Goal: Information Seeking & Learning: Learn about a topic

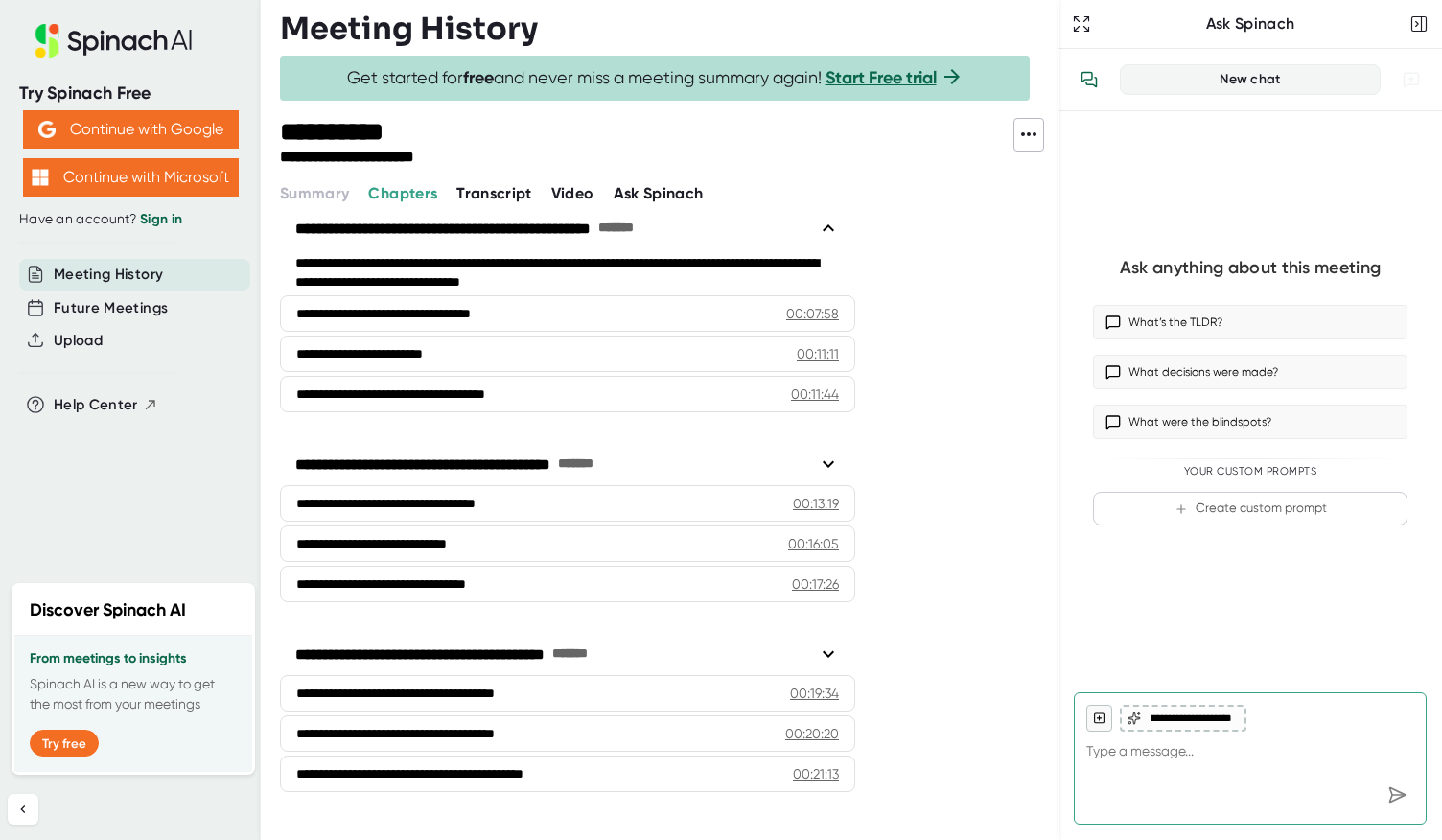
scroll to position [52, 0]
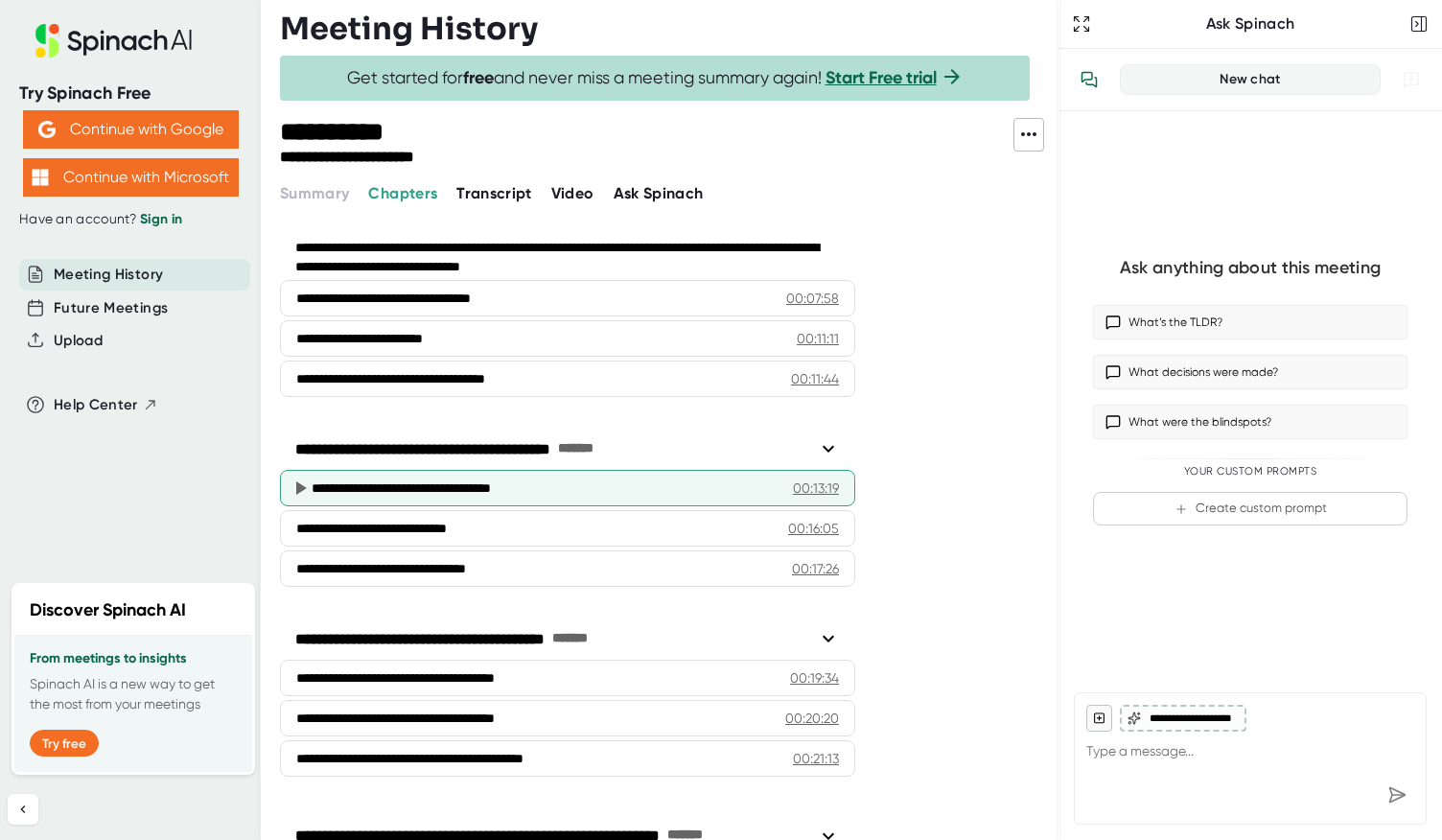
click at [826, 488] on div "00:13:19" at bounding box center [816, 488] width 46 height 19
click at [813, 486] on div "00:13:19" at bounding box center [816, 488] width 46 height 19
click at [762, 484] on div "**********" at bounding box center [545, 488] width 466 height 19
click at [804, 484] on div "00:13:19" at bounding box center [816, 488] width 46 height 19
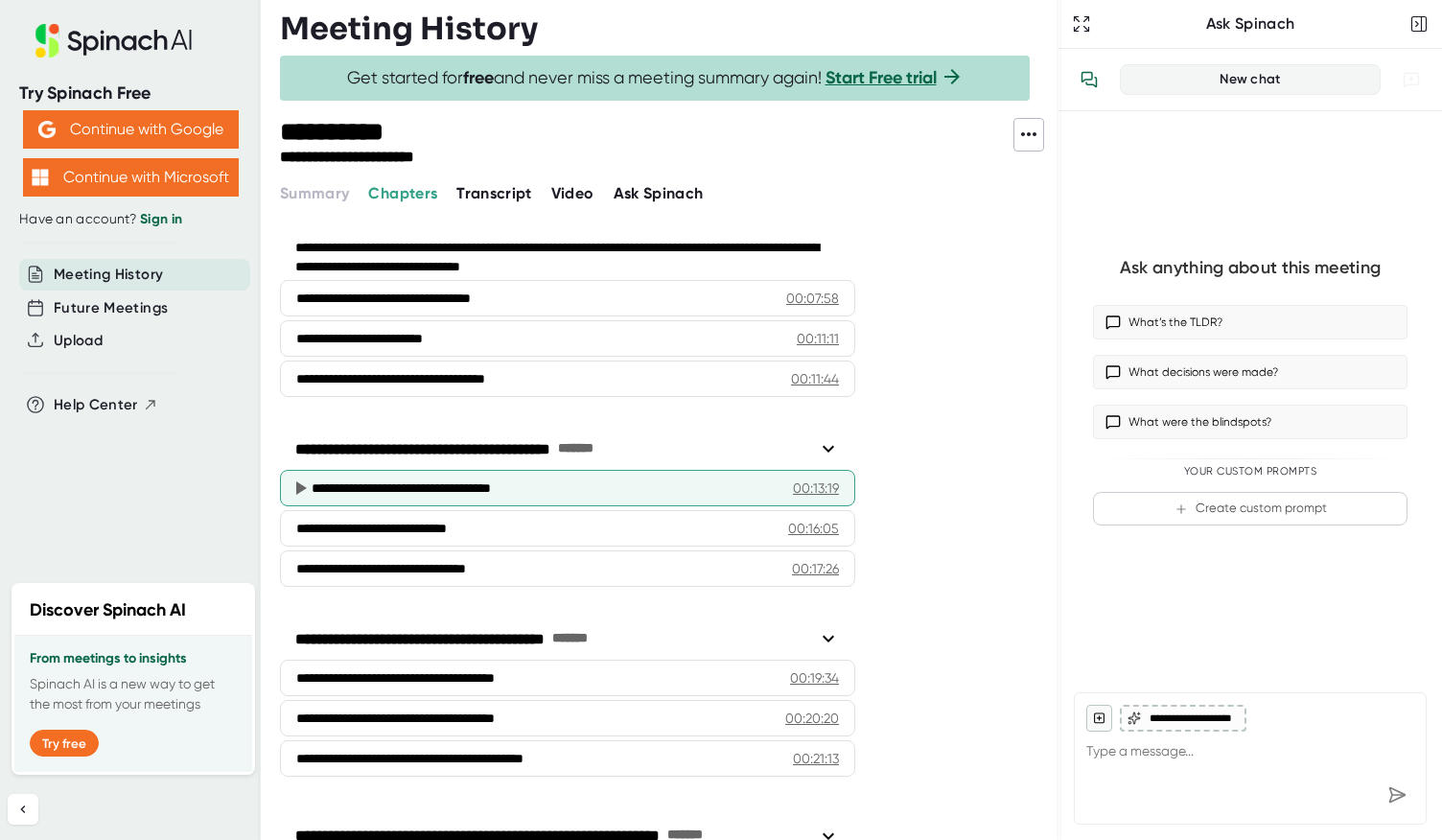
click at [804, 484] on div "00:13:19" at bounding box center [816, 488] width 46 height 19
click at [818, 490] on div "00:13:19" at bounding box center [816, 488] width 46 height 19
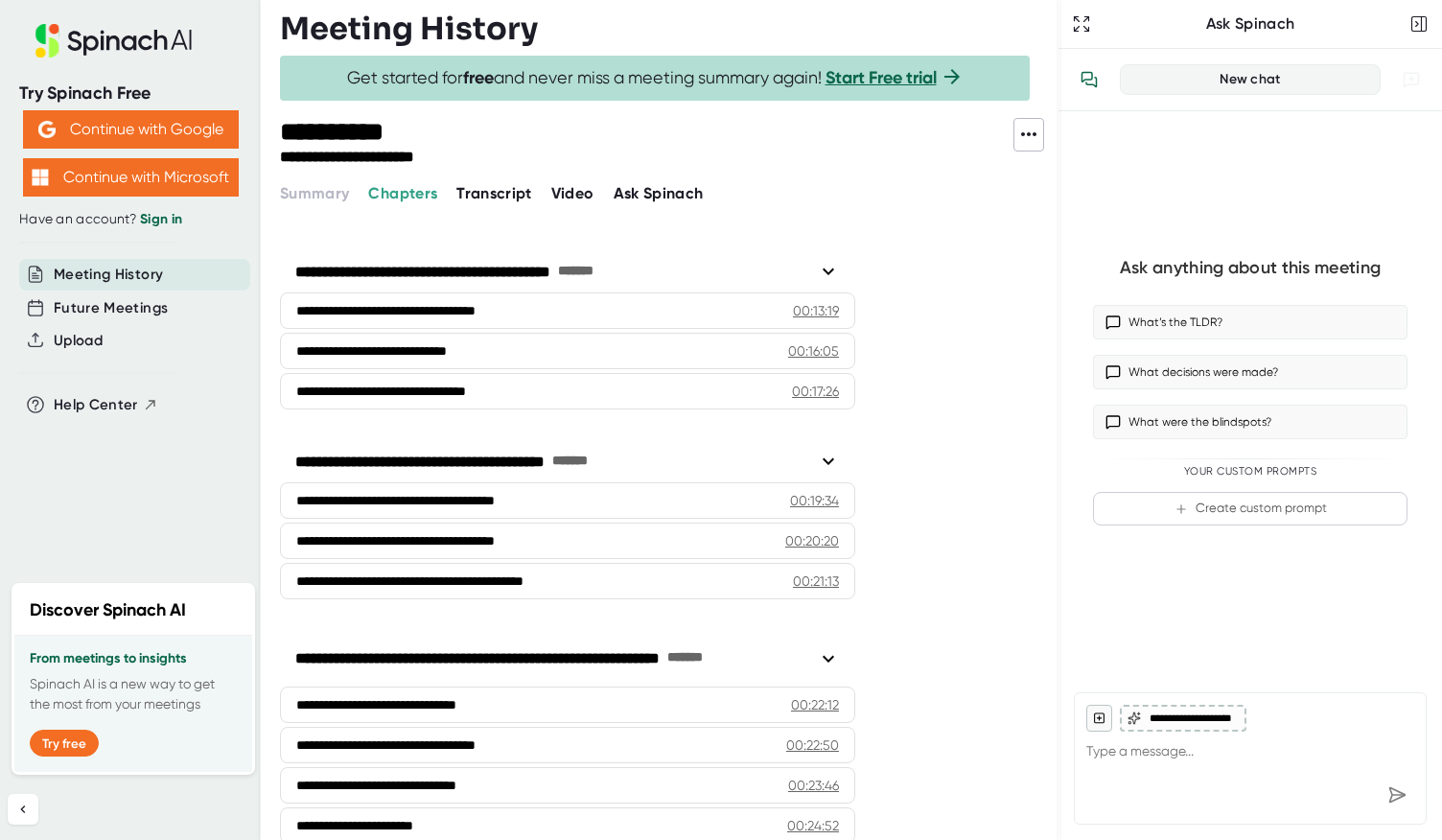
scroll to position [237, 0]
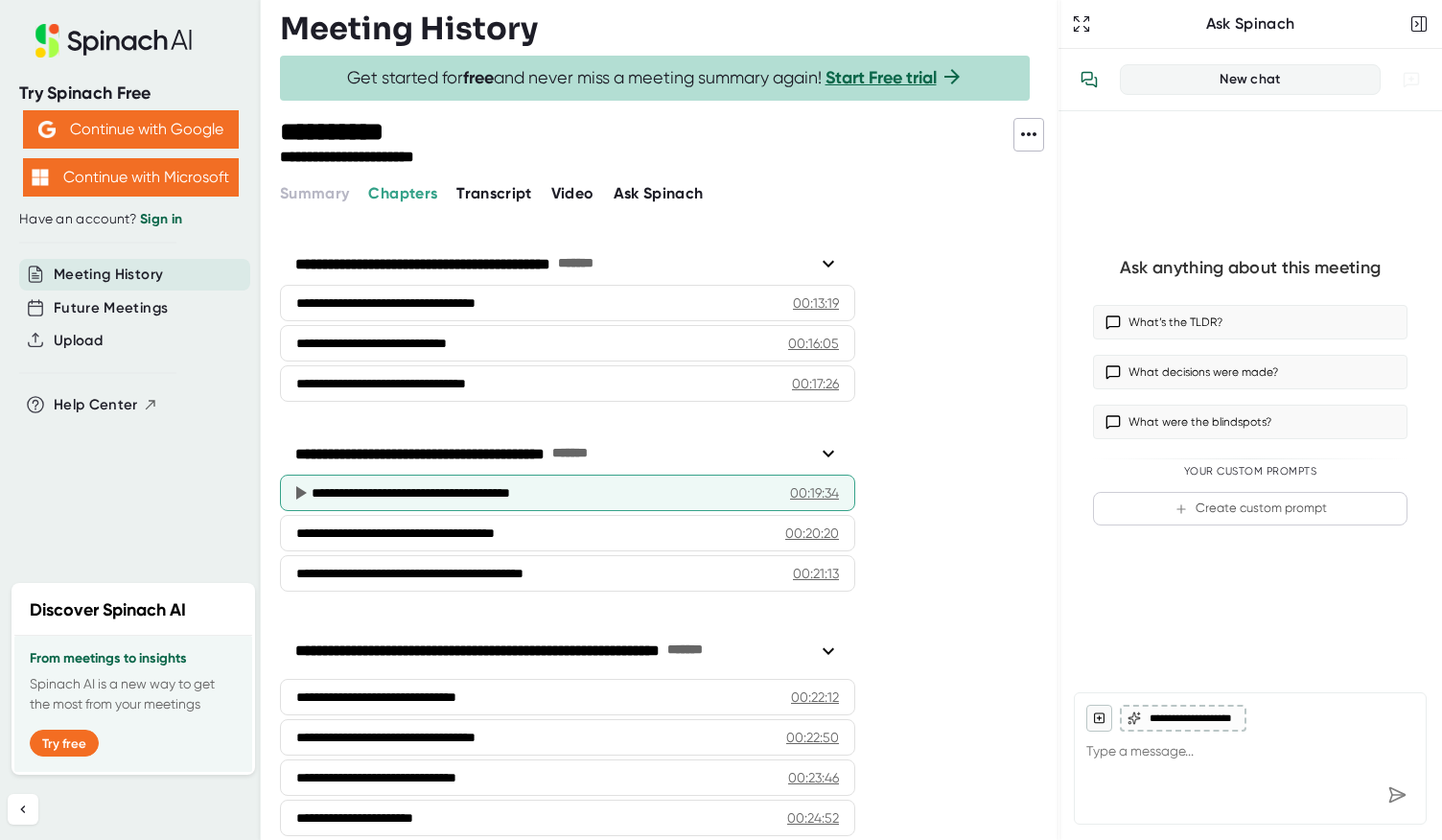
click at [813, 491] on div "00:19:34" at bounding box center [814, 493] width 49 height 19
click at [298, 490] on icon at bounding box center [301, 493] width 11 height 14
click at [309, 486] on icon at bounding box center [300, 493] width 23 height 23
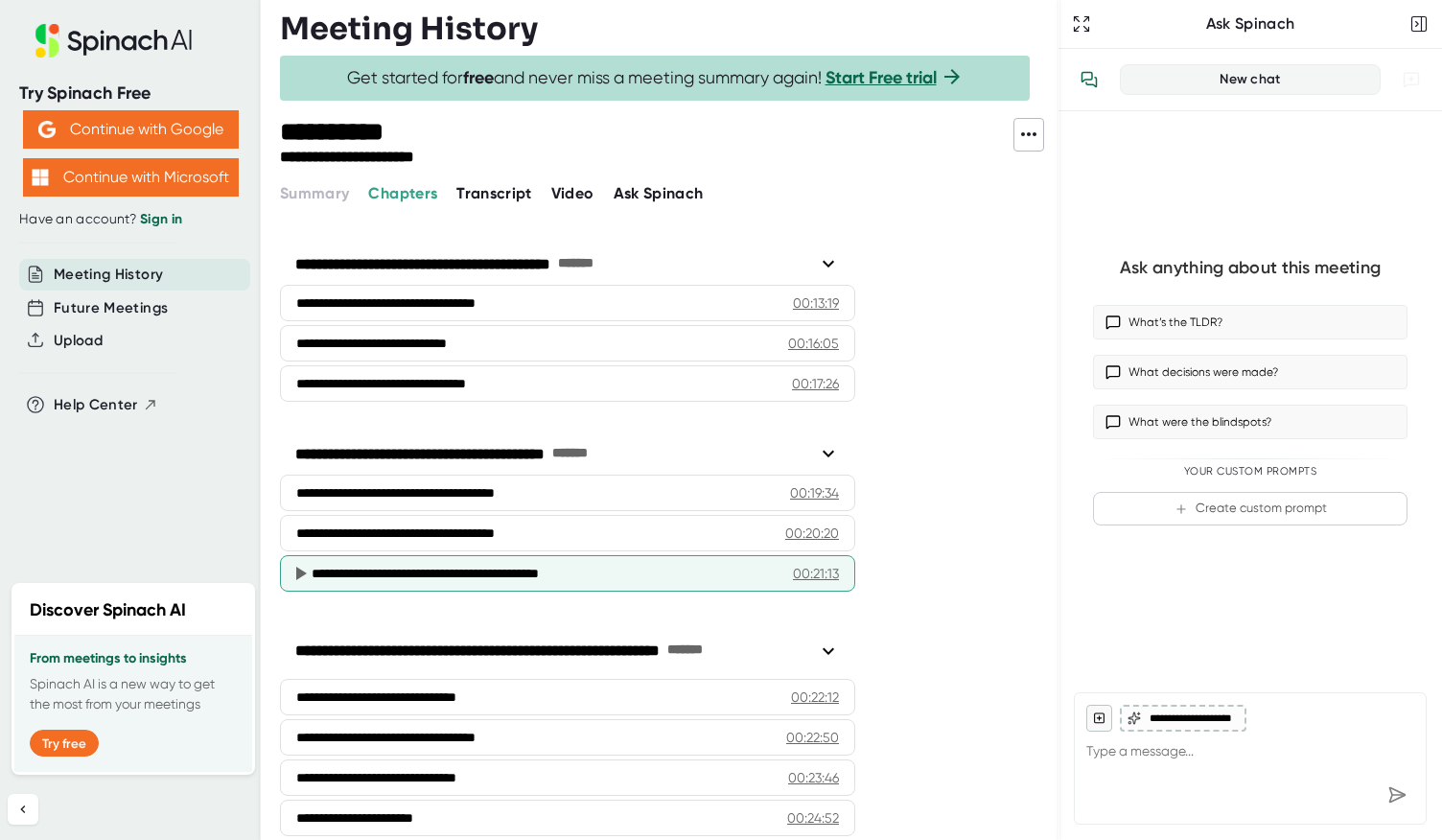
click at [400, 565] on div "**********" at bounding box center [545, 574] width 466 height 19
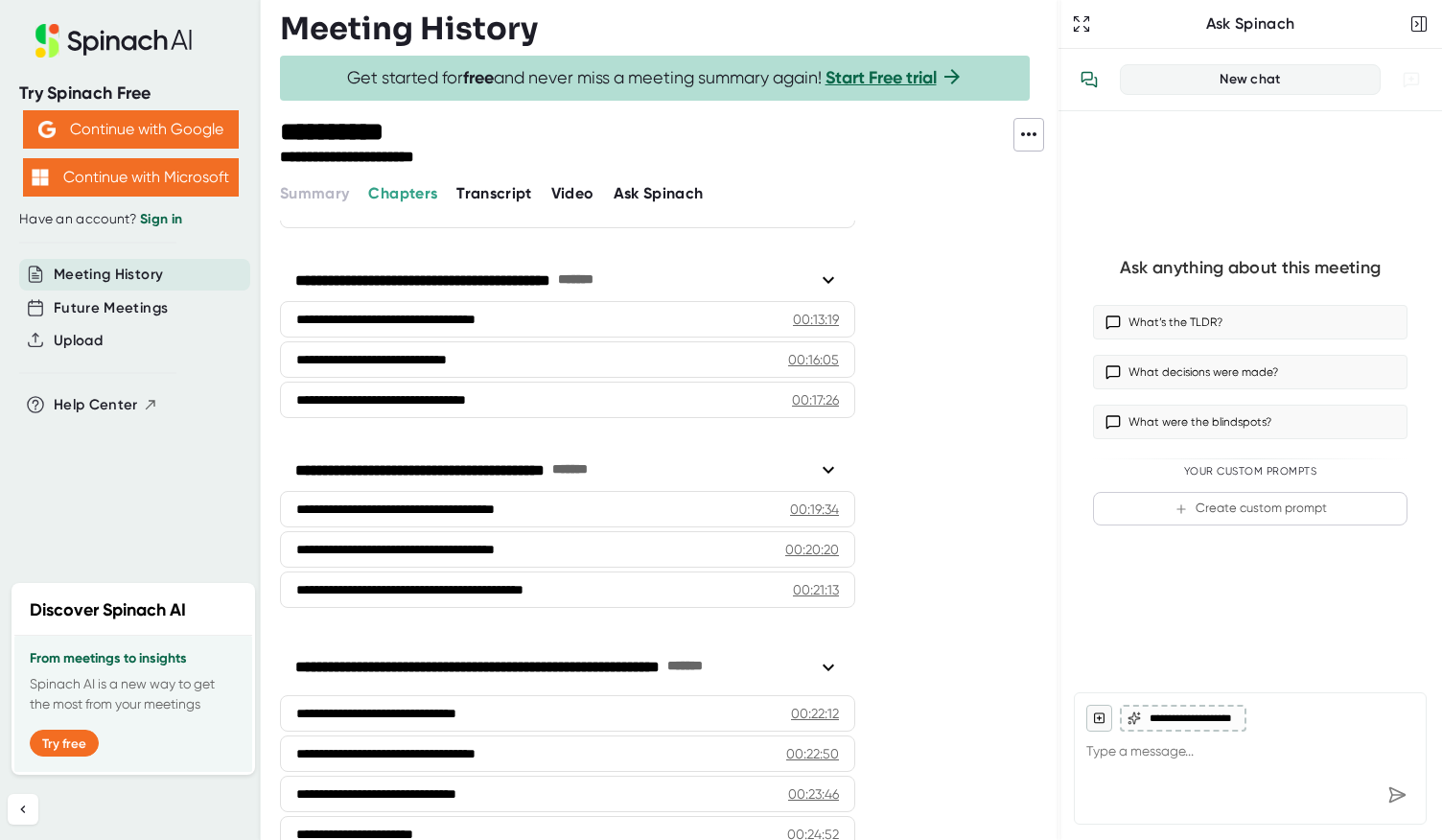
scroll to position [330, 0]
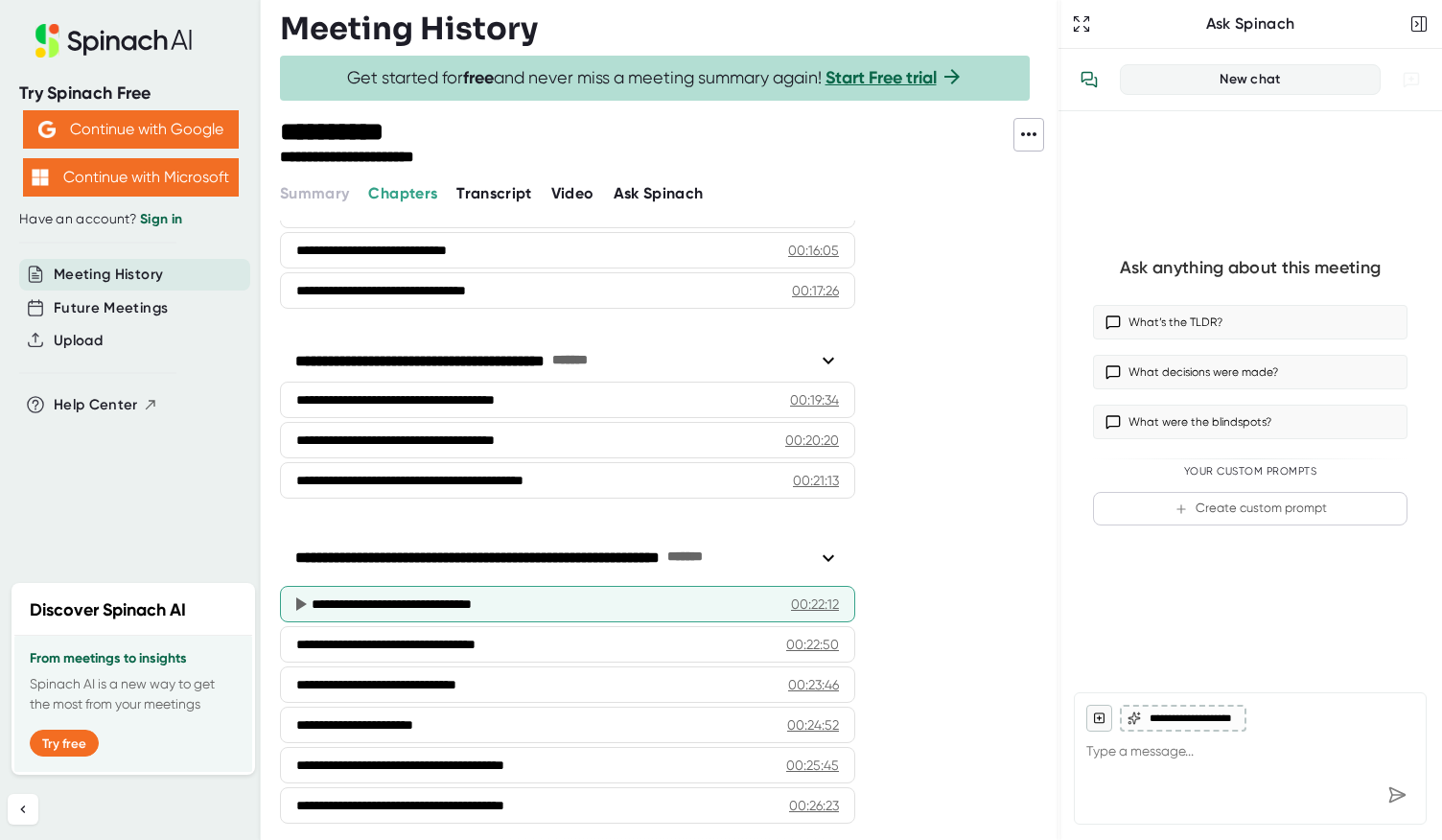
click at [817, 595] on div "00:22:12" at bounding box center [815, 604] width 48 height 19
